Goal: Use online tool/utility: Utilize a website feature to perform a specific function

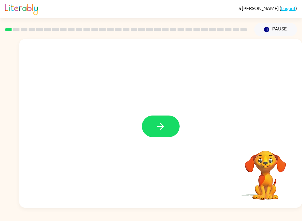
click at [162, 132] on button "button" at bounding box center [161, 126] width 38 height 22
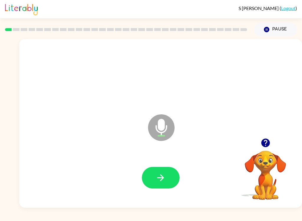
click at [159, 173] on icon "button" at bounding box center [160, 177] width 10 height 10
click at [159, 176] on icon "button" at bounding box center [160, 177] width 10 height 10
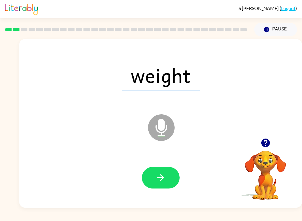
click at [154, 182] on button "button" at bounding box center [161, 178] width 38 height 22
click at [150, 176] on button "button" at bounding box center [161, 178] width 38 height 22
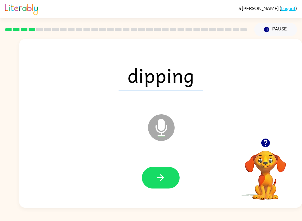
click at [162, 176] on icon "button" at bounding box center [160, 177] width 7 height 7
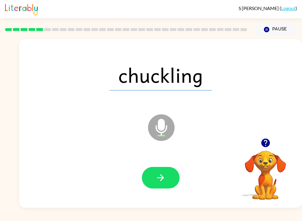
click at [160, 177] on icon "button" at bounding box center [160, 177] width 7 height 7
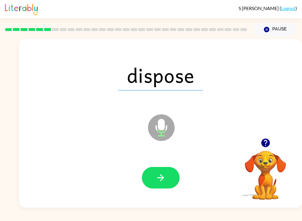
click at [157, 181] on icon "button" at bounding box center [160, 177] width 10 height 10
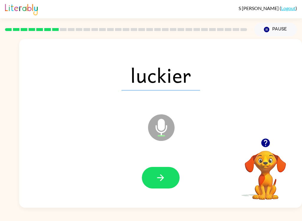
click at [161, 176] on icon "button" at bounding box center [160, 177] width 7 height 7
click at [162, 183] on button "button" at bounding box center [161, 178] width 38 height 22
click at [164, 177] on icon "button" at bounding box center [160, 177] width 10 height 10
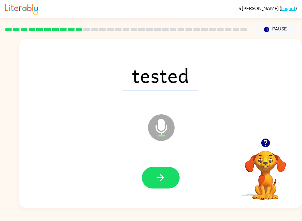
click at [160, 181] on icon "button" at bounding box center [160, 177] width 10 height 10
click at [157, 175] on icon "button" at bounding box center [160, 177] width 10 height 10
click at [158, 177] on icon "button" at bounding box center [160, 177] width 10 height 10
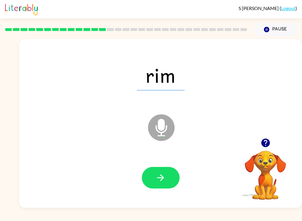
click at [157, 175] on icon "button" at bounding box center [160, 177] width 10 height 10
click at [159, 180] on icon "button" at bounding box center [160, 177] width 10 height 10
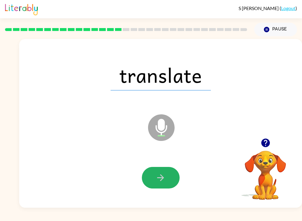
click at [146, 180] on button "button" at bounding box center [161, 178] width 38 height 22
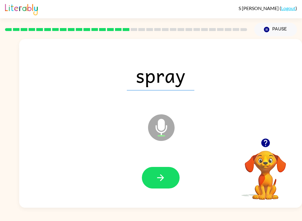
click at [165, 171] on button "button" at bounding box center [161, 178] width 38 height 22
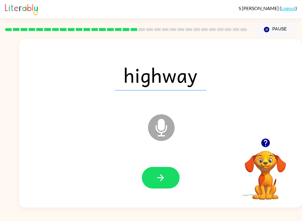
click at [168, 170] on button "button" at bounding box center [161, 178] width 38 height 22
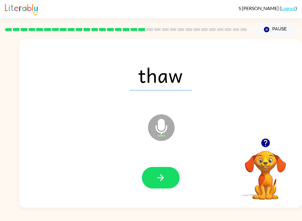
click at [168, 172] on button "button" at bounding box center [161, 178] width 38 height 22
click at [154, 180] on button "button" at bounding box center [161, 178] width 38 height 22
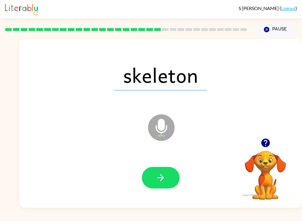
click at [153, 170] on button "button" at bounding box center [161, 178] width 38 height 22
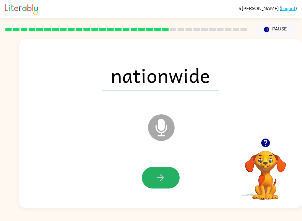
click at [156, 178] on icon "button" at bounding box center [160, 177] width 10 height 10
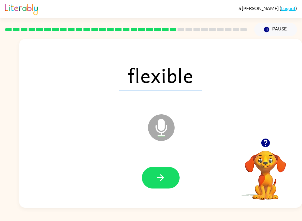
click at [159, 179] on icon "button" at bounding box center [160, 177] width 10 height 10
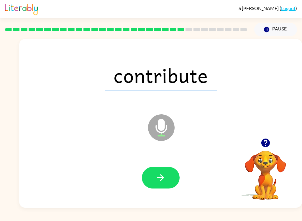
click at [153, 180] on button "button" at bounding box center [161, 178] width 38 height 22
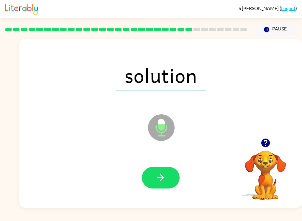
click at [162, 175] on icon "button" at bounding box center [160, 177] width 7 height 7
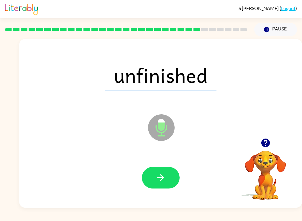
click at [164, 179] on icon "button" at bounding box center [160, 177] width 10 height 10
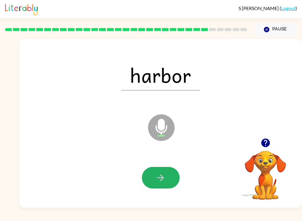
click at [159, 178] on icon "button" at bounding box center [160, 177] width 10 height 10
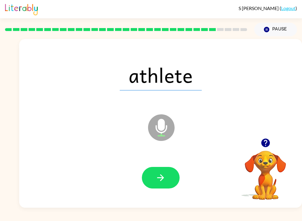
click at [166, 180] on button "button" at bounding box center [161, 178] width 38 height 22
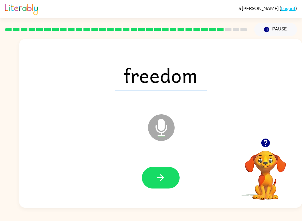
click at [168, 180] on button "button" at bounding box center [161, 178] width 38 height 22
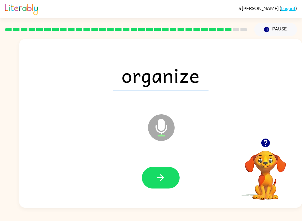
click at [159, 173] on icon "button" at bounding box center [160, 177] width 10 height 10
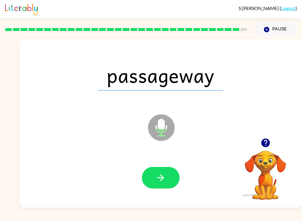
click at [163, 178] on icon "button" at bounding box center [160, 177] width 7 height 7
